Goal: Task Accomplishment & Management: Use online tool/utility

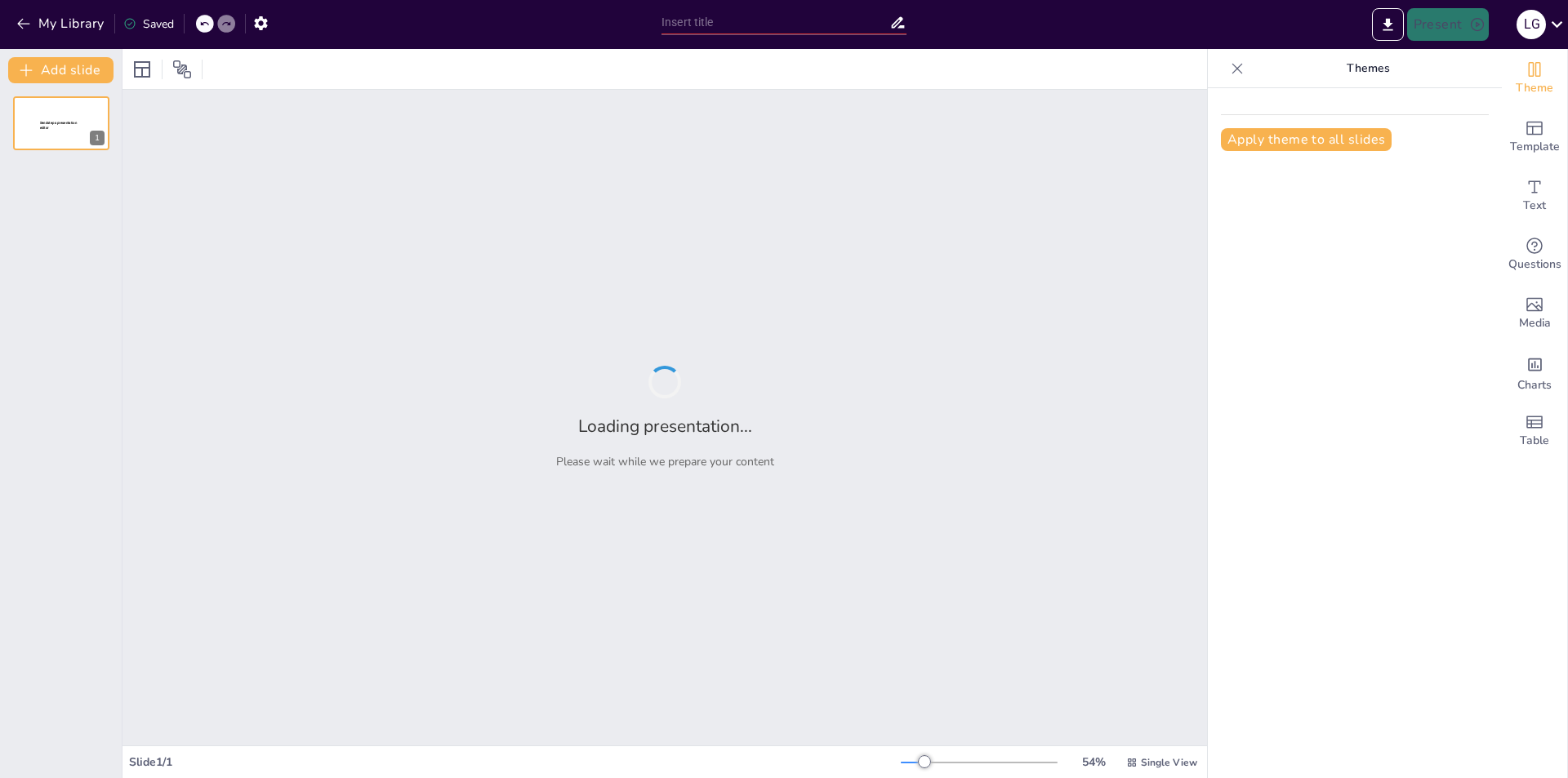
type input "Articulaciones y Músculos: El Dueto Perfecto en la Danza"
type input "[PERSON_NAME] y Anatomía: ¡No Te Dejes Llevar por el Ritmo de las Lesiones!"
